Goal: Transaction & Acquisition: Subscribe to service/newsletter

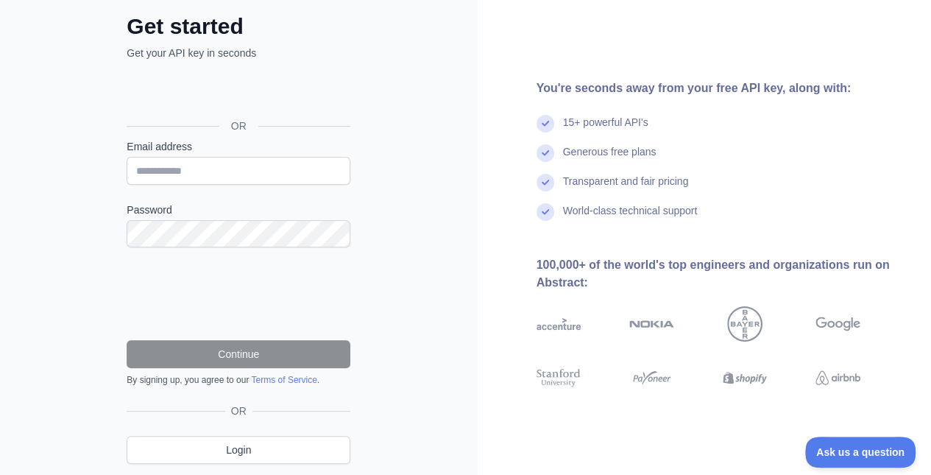
scroll to position [126, 0]
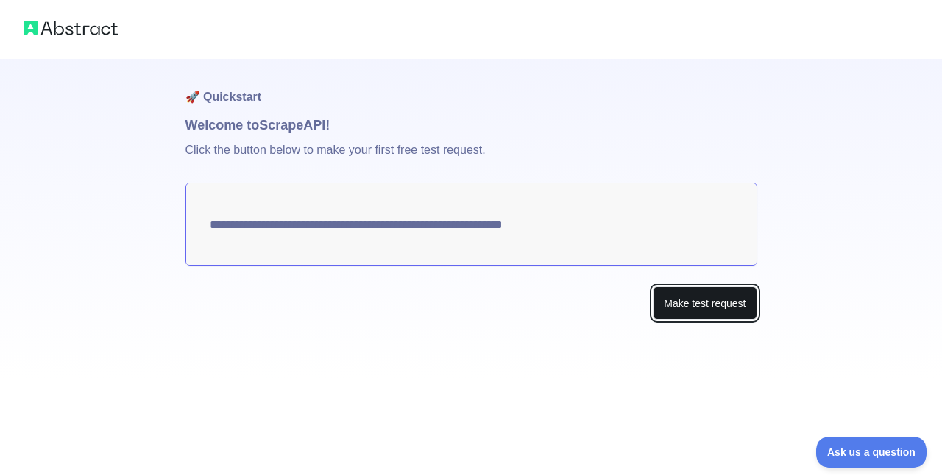
click at [675, 308] on button "Make test request" at bounding box center [705, 302] width 104 height 33
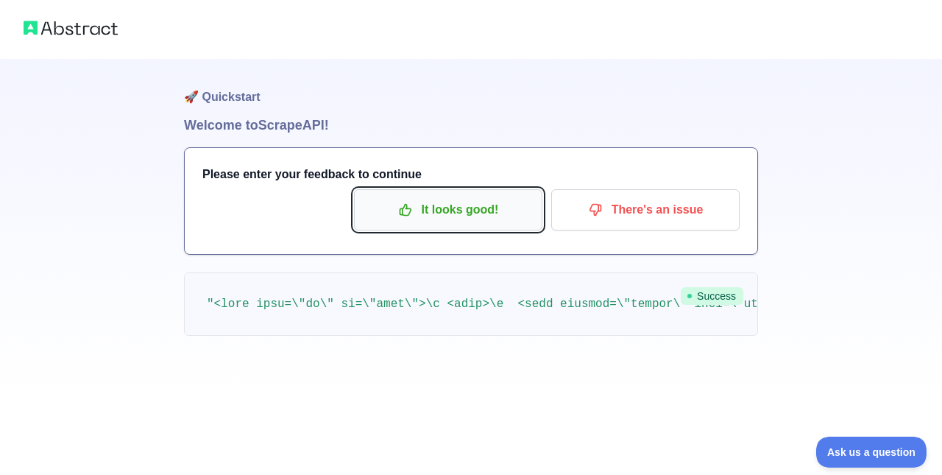
drag, startPoint x: 454, startPoint y: 194, endPoint x: 481, endPoint y: 211, distance: 31.4
click at [467, 200] on button "It looks good!" at bounding box center [448, 209] width 188 height 41
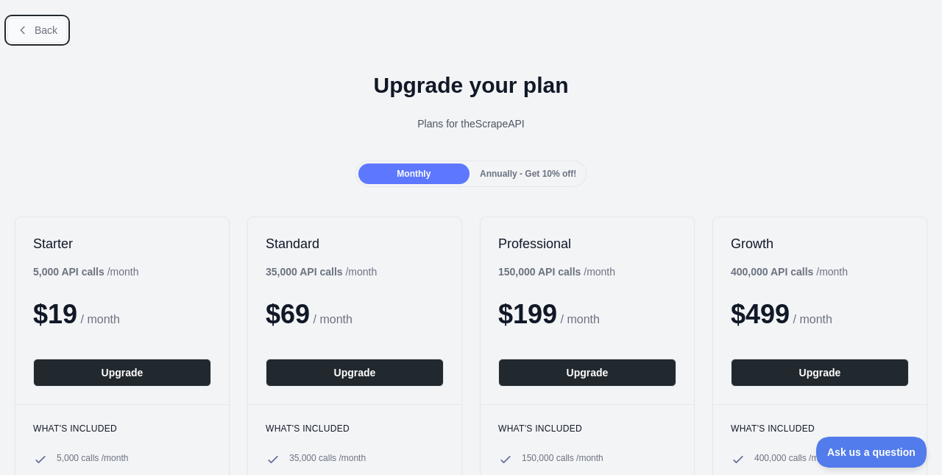
click at [48, 25] on span "Back" at bounding box center [46, 30] width 23 height 12
